Goal: Task Accomplishment & Management: Use online tool/utility

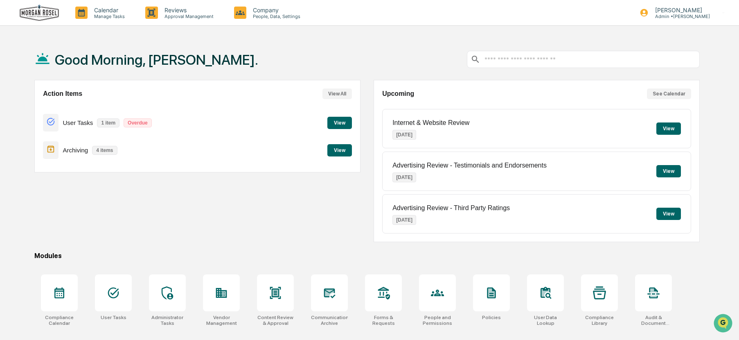
click at [340, 121] on button "View" at bounding box center [339, 123] width 25 height 12
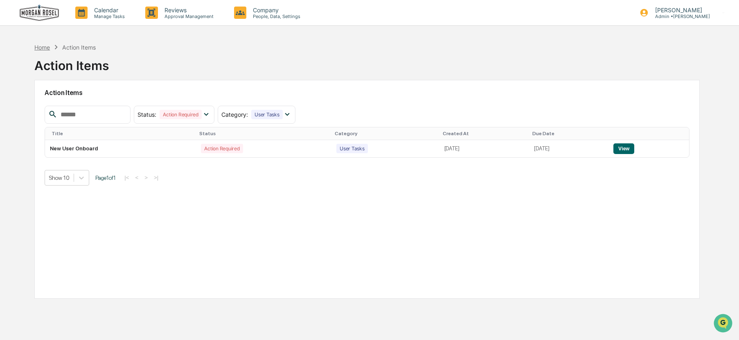
click at [40, 48] on div "Home" at bounding box center [42, 47] width 16 height 7
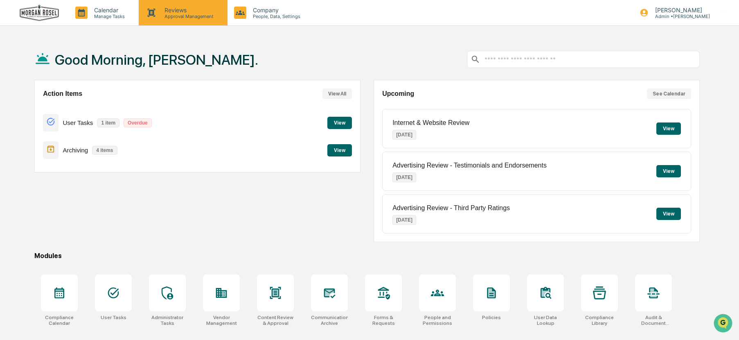
click at [176, 7] on p "Reviews" at bounding box center [188, 10] width 60 height 7
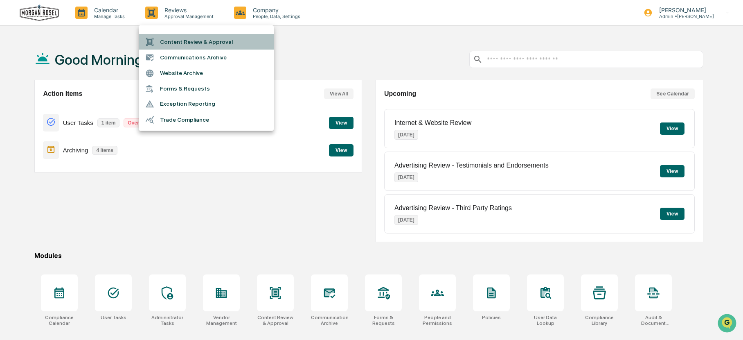
click at [196, 44] on li "Content Review & Approval" at bounding box center [206, 42] width 135 height 16
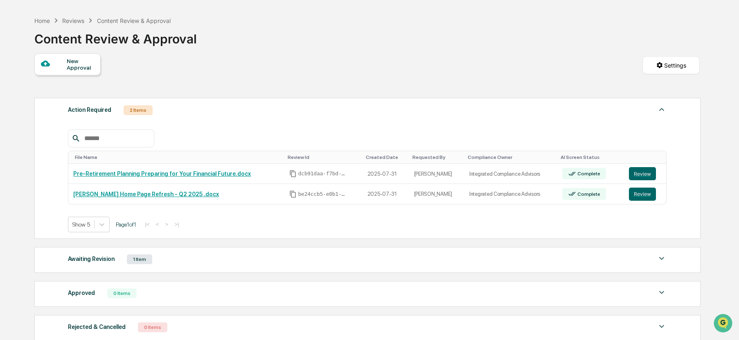
scroll to position [41, 0]
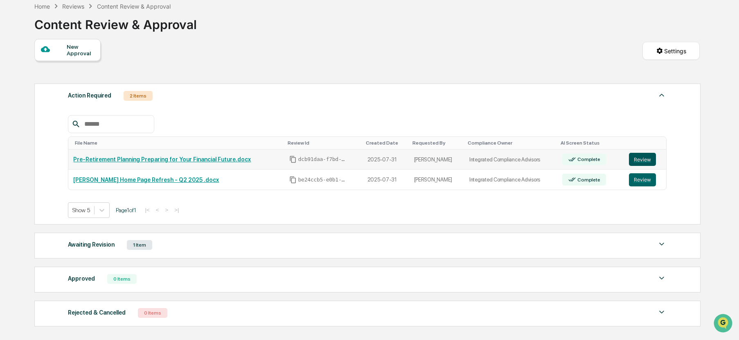
click at [638, 158] on button "Review" at bounding box center [642, 159] width 27 height 13
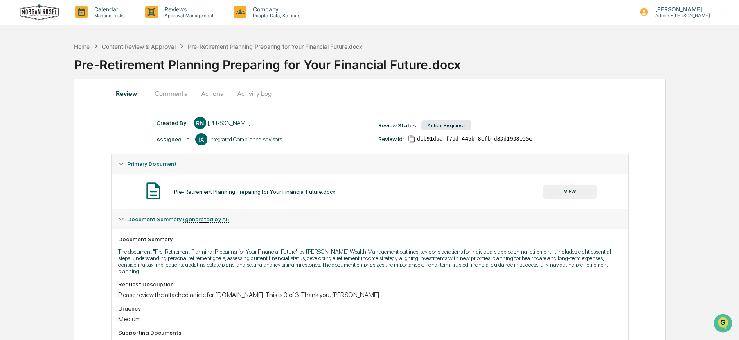
scroll to position [0, 0]
click at [215, 95] on button "Actions" at bounding box center [212, 94] width 37 height 20
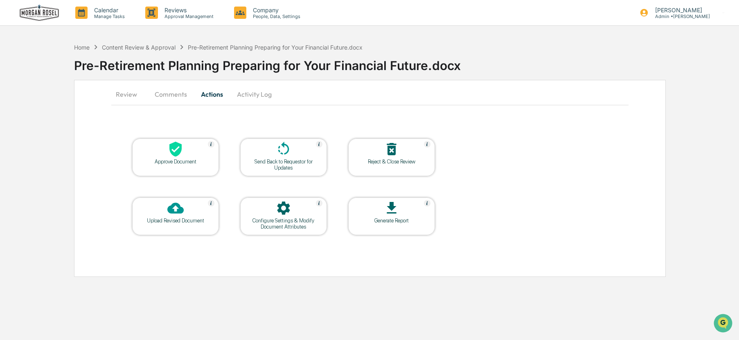
scroll to position [0, 0]
click at [264, 96] on button "Activity Log" at bounding box center [255, 94] width 48 height 20
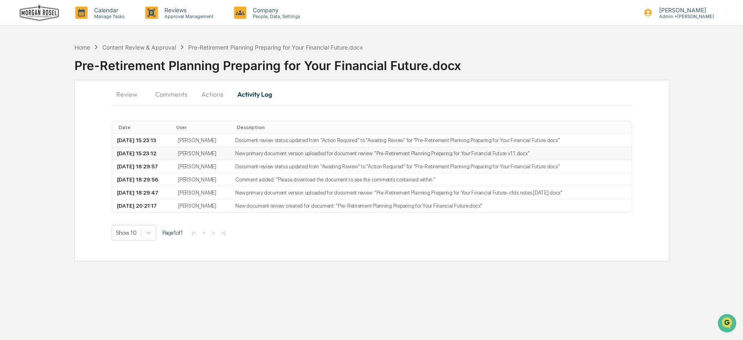
click at [216, 154] on td "[PERSON_NAME]" at bounding box center [201, 153] width 57 height 13
click at [162, 149] on td "2025-08-13 15:23:12" at bounding box center [142, 153] width 61 height 13
click at [172, 94] on button "Comments" at bounding box center [171, 94] width 45 height 20
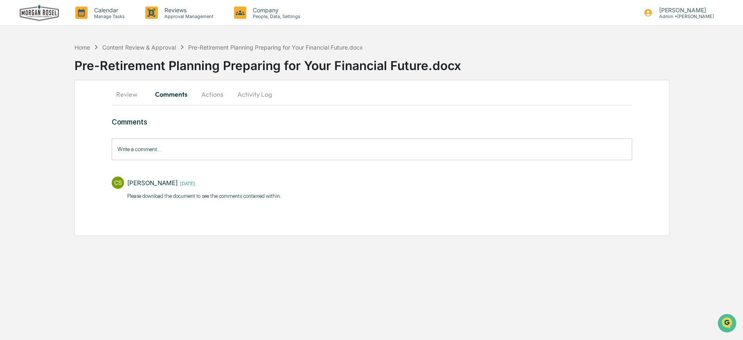
click at [209, 95] on button "Actions" at bounding box center [212, 94] width 37 height 20
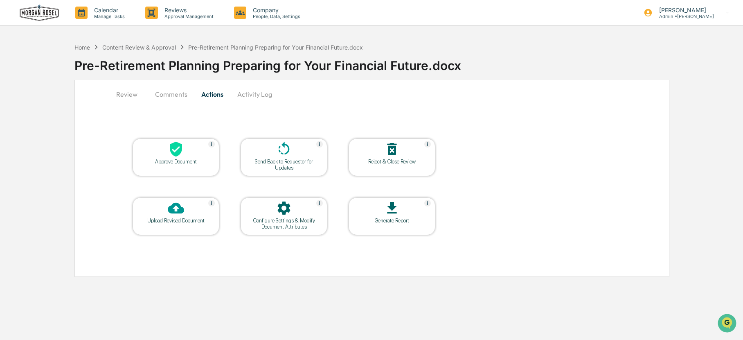
click at [129, 95] on button "Review" at bounding box center [130, 94] width 37 height 20
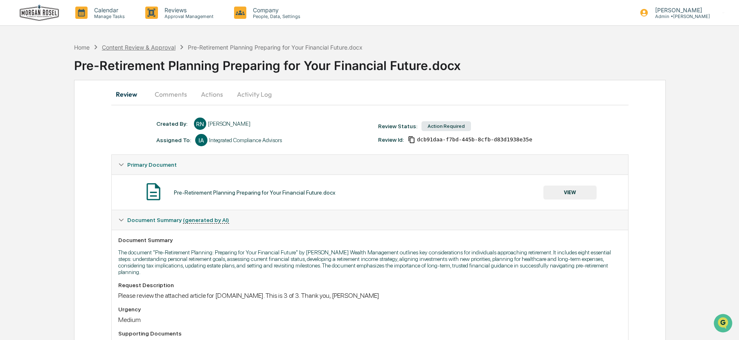
click at [118, 47] on div "Content Review & Approval" at bounding box center [139, 47] width 74 height 7
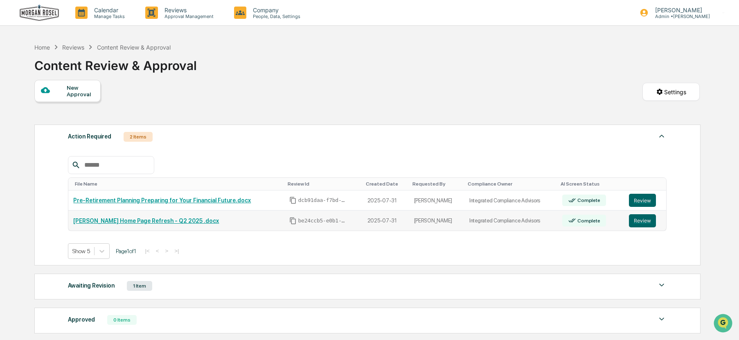
click at [128, 221] on link "[PERSON_NAME] Home Page Refresh - Q2 2025 .docx" at bounding box center [146, 220] width 146 height 7
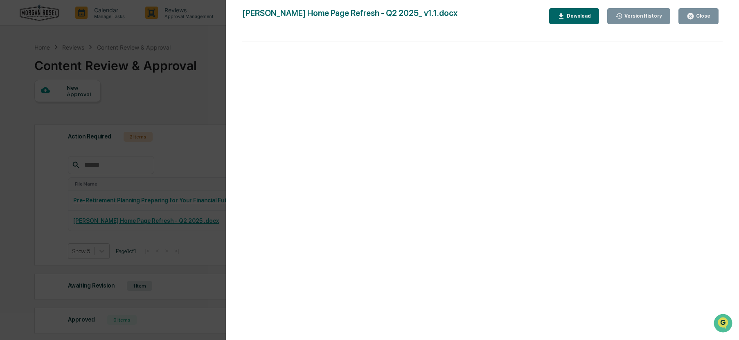
click at [210, 92] on div "Version History 08/13/2025, 03:23 PM Renee Newcomer 08/08/2025, 06:20 PM Corrie…" at bounding box center [369, 170] width 739 height 340
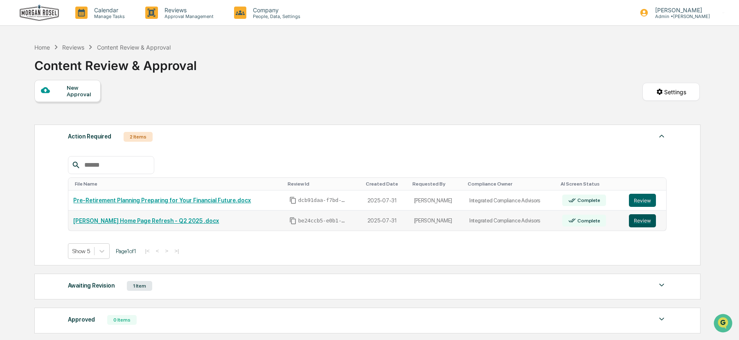
click at [638, 218] on button "Review" at bounding box center [642, 220] width 27 height 13
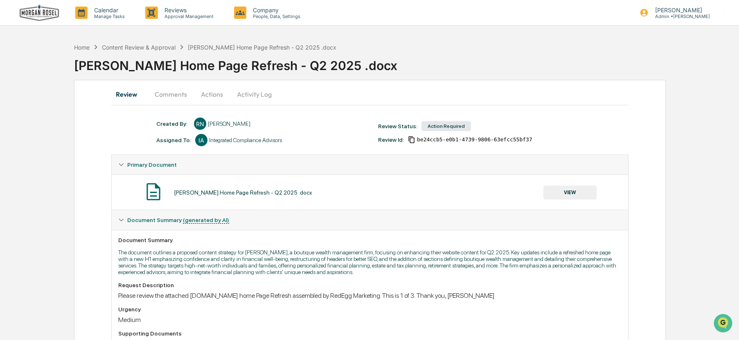
click at [211, 92] on button "Actions" at bounding box center [212, 94] width 37 height 20
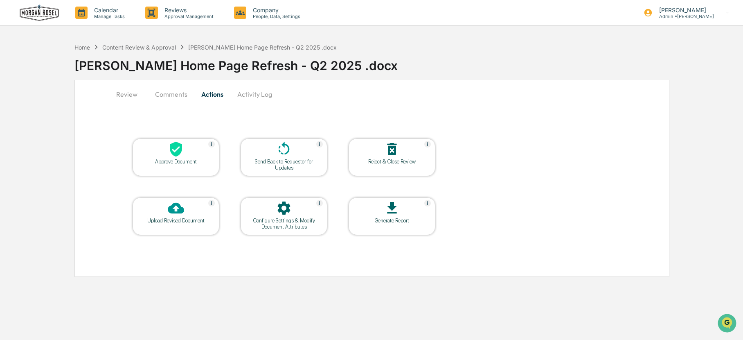
click at [167, 95] on button "Comments" at bounding box center [171, 94] width 45 height 20
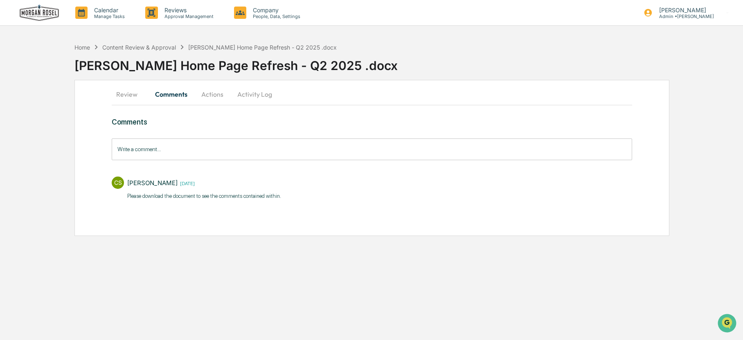
click at [254, 93] on button "Activity Log" at bounding box center [255, 94] width 48 height 20
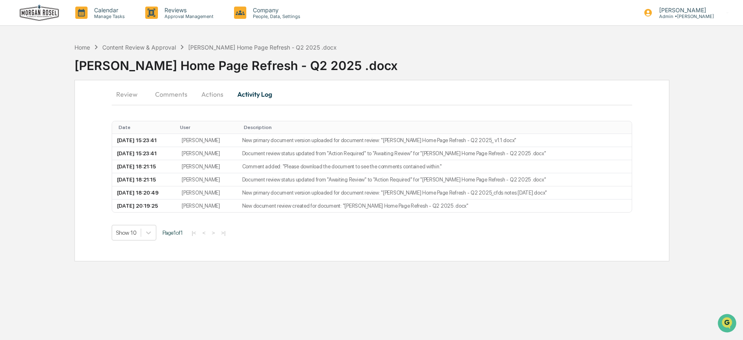
click at [128, 95] on button "Review" at bounding box center [130, 94] width 37 height 20
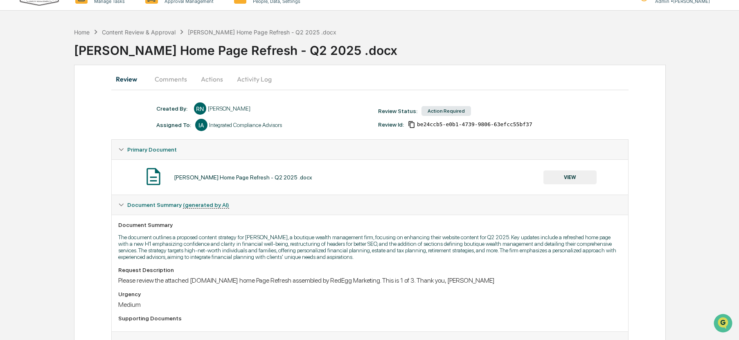
scroll to position [0, 0]
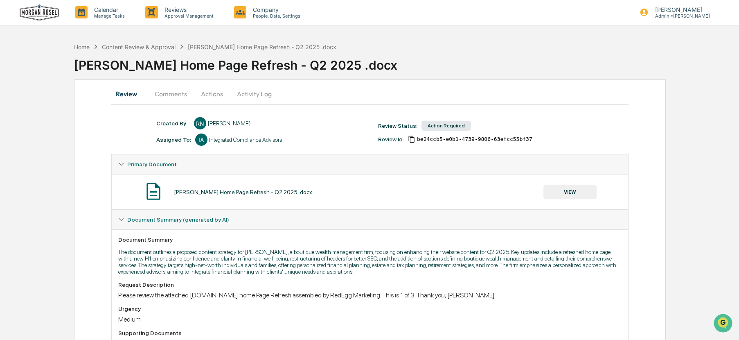
click at [206, 95] on button "Actions" at bounding box center [212, 94] width 37 height 20
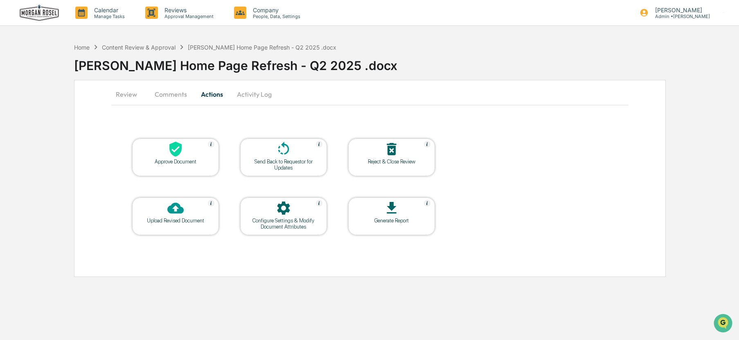
scroll to position [0, 0]
click at [173, 94] on button "Comments" at bounding box center [171, 94] width 45 height 20
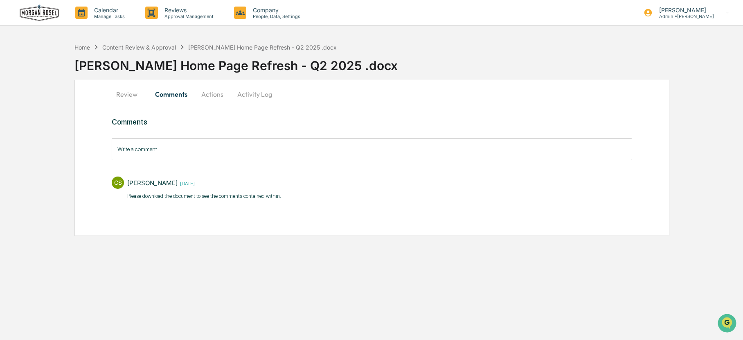
click at [243, 94] on button "Activity Log" at bounding box center [255, 94] width 48 height 20
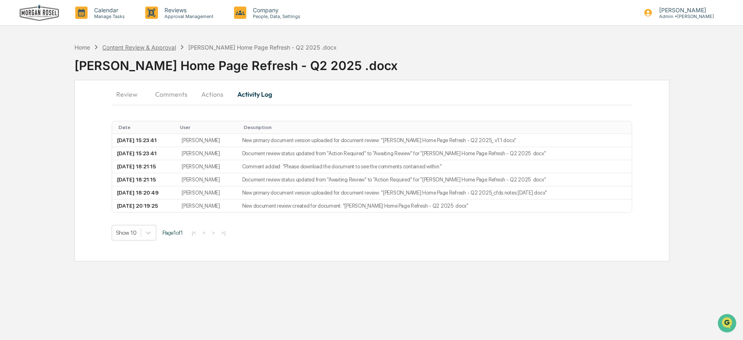
click at [161, 47] on div "Content Review & Approval" at bounding box center [139, 47] width 74 height 7
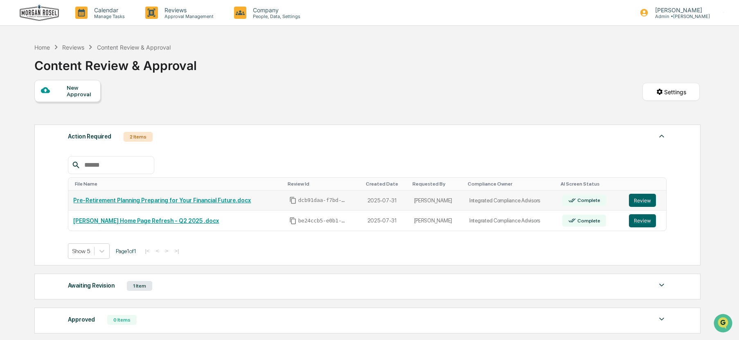
click at [107, 200] on link "Pre-Retirement Planning Preparing for Your Financial Future.docx" at bounding box center [162, 200] width 178 height 7
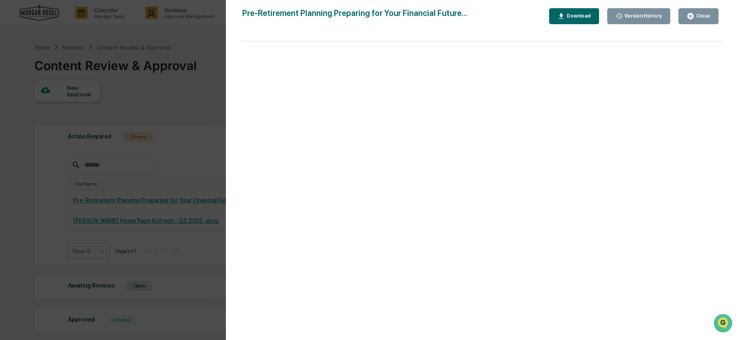
click at [703, 16] on div "Close" at bounding box center [702, 16] width 16 height 6
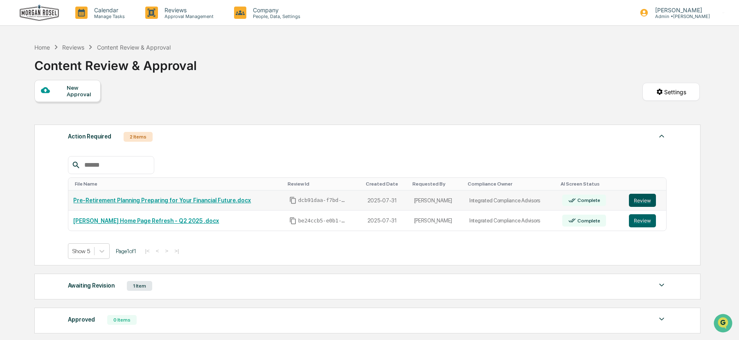
click at [633, 199] on button "Review" at bounding box center [642, 200] width 27 height 13
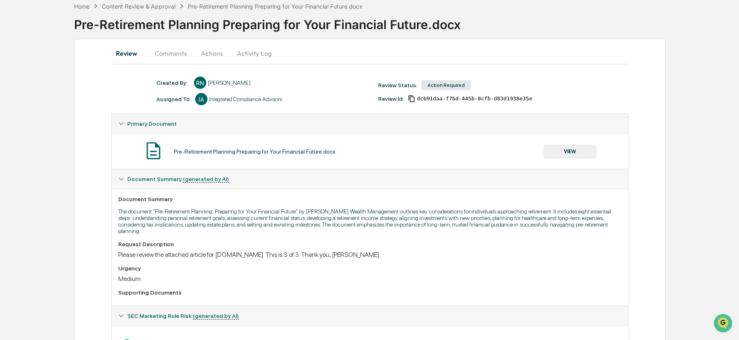
click at [249, 51] on button "Activity Log" at bounding box center [254, 53] width 48 height 20
